Goal: Navigation & Orientation: Find specific page/section

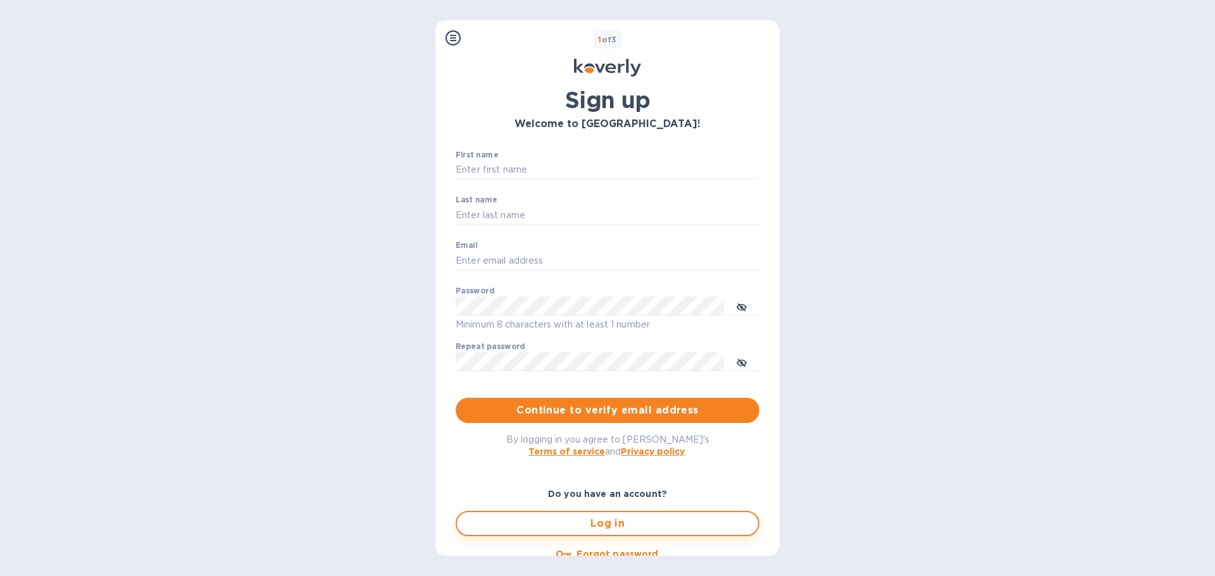
click at [507, 513] on button "Log in" at bounding box center [608, 523] width 304 height 25
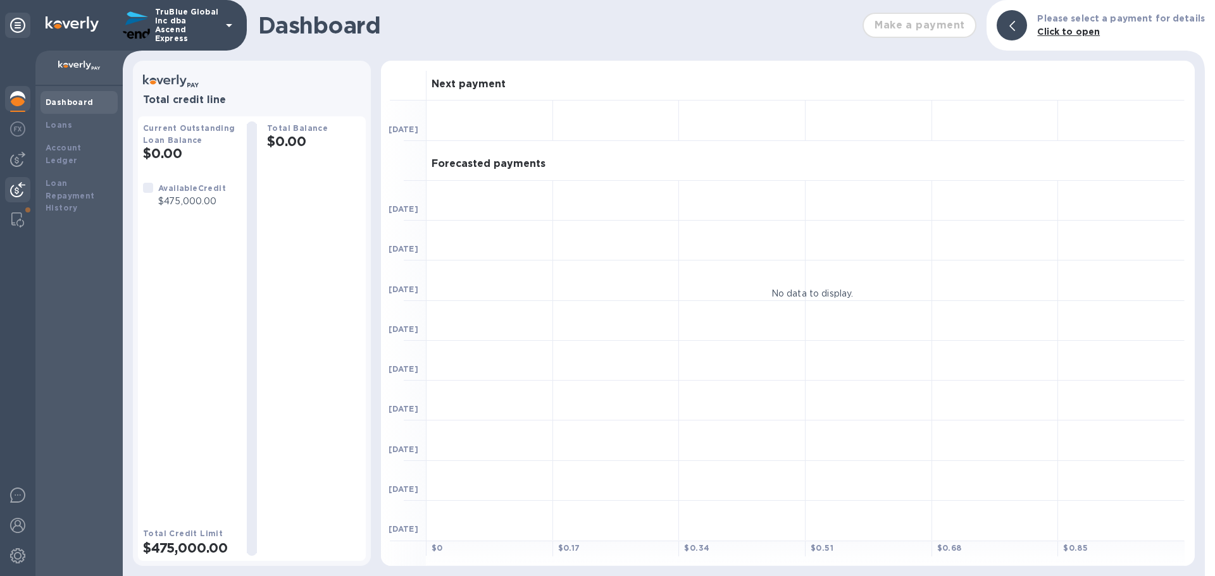
click at [19, 193] on img at bounding box center [17, 189] width 15 height 15
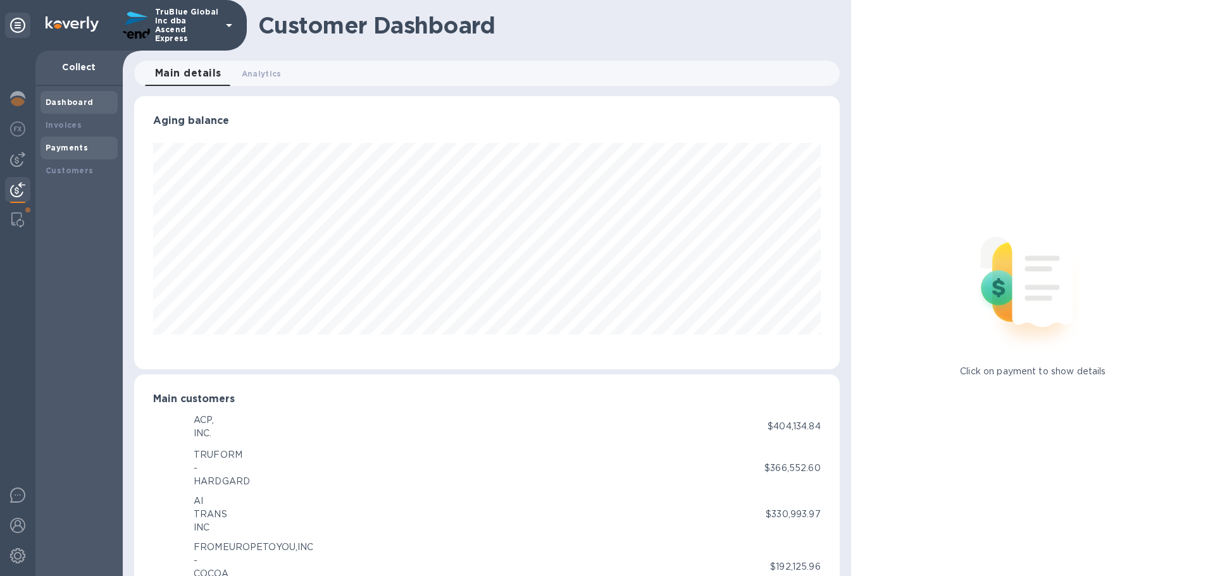
scroll to position [632499, 632071]
click at [59, 148] on b "Payments" at bounding box center [67, 147] width 42 height 9
